Goal: Connect with others: Connect with other users

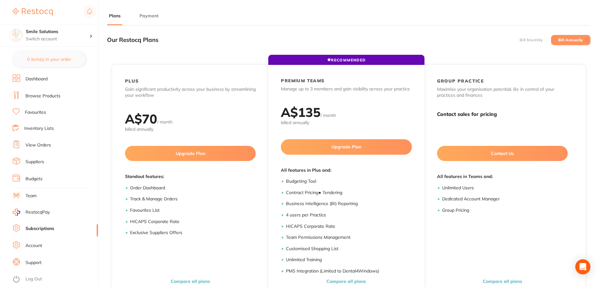
click at [46, 83] on li "Dashboard" at bounding box center [55, 78] width 85 height 9
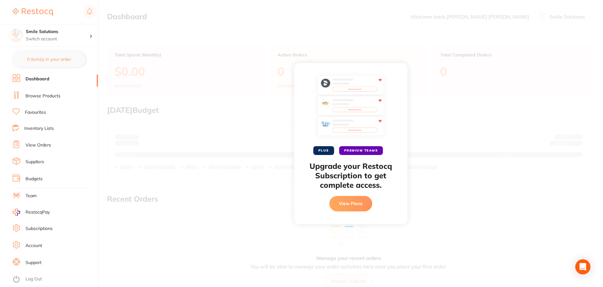
click at [39, 157] on li "Suppliers" at bounding box center [55, 161] width 85 height 9
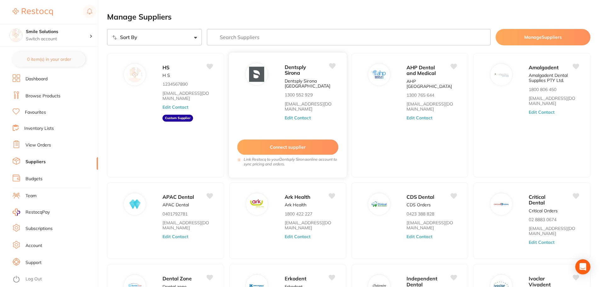
click at [262, 150] on button "Connect supplier" at bounding box center [287, 146] width 101 height 15
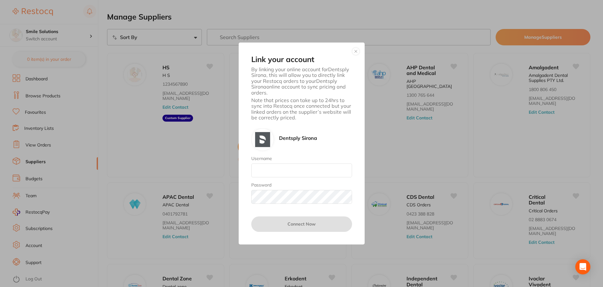
click at [355, 51] on button "button" at bounding box center [356, 52] width 8 height 8
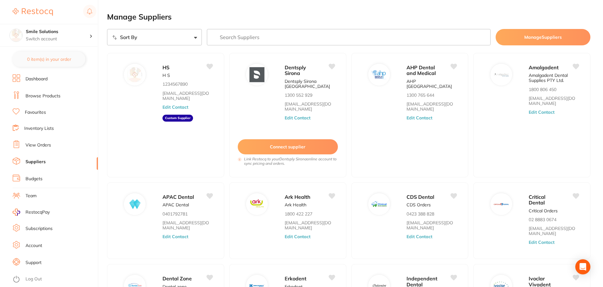
click at [33, 160] on link "Suppliers" at bounding box center [35, 162] width 20 height 6
click at [290, 150] on button "Connect supplier" at bounding box center [287, 146] width 101 height 15
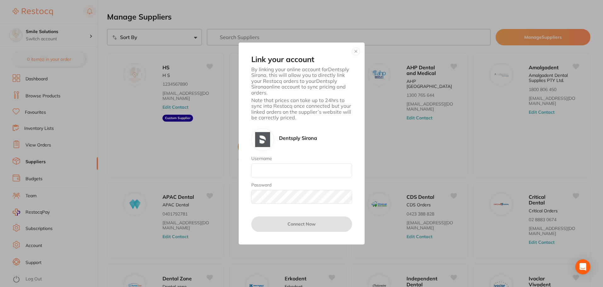
click at [357, 48] on button "button" at bounding box center [356, 52] width 8 height 8
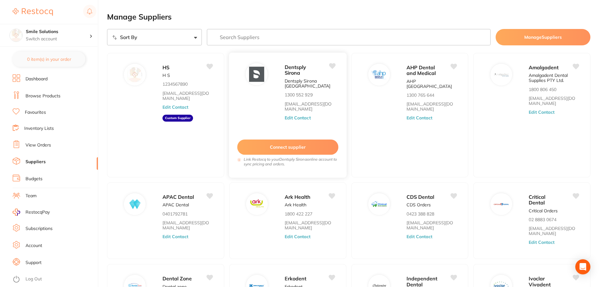
click at [293, 148] on button "Connect supplier" at bounding box center [287, 146] width 101 height 15
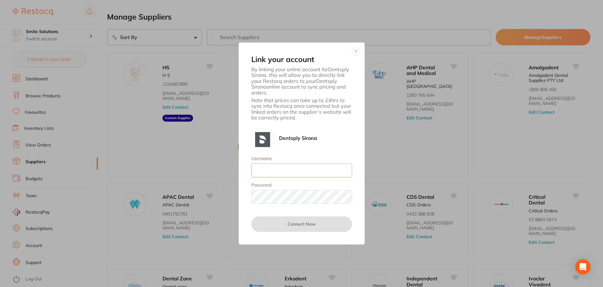
click at [261, 173] on input "Username" at bounding box center [301, 170] width 101 height 14
click at [262, 206] on div at bounding box center [301, 208] width 101 height 8
click at [354, 51] on button "button" at bounding box center [356, 52] width 8 height 8
